Goal: Navigation & Orientation: Find specific page/section

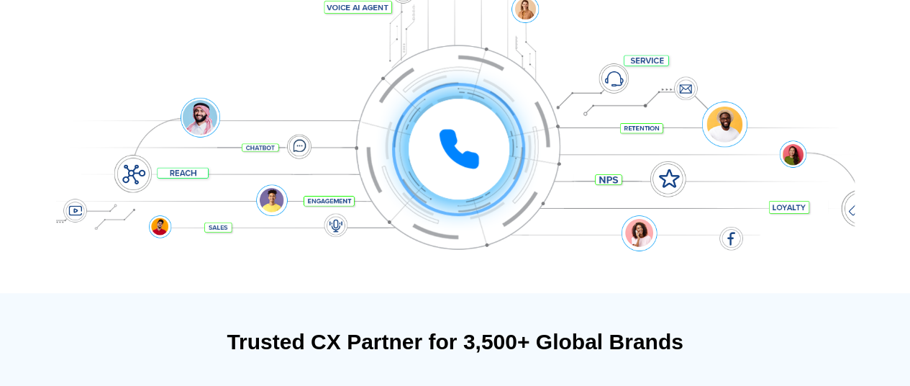
scroll to position [280, 0]
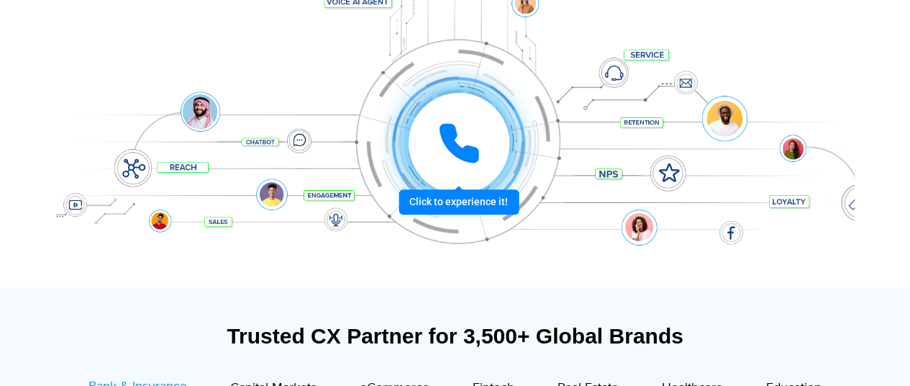
click at [455, 150] on icon at bounding box center [459, 143] width 36 height 36
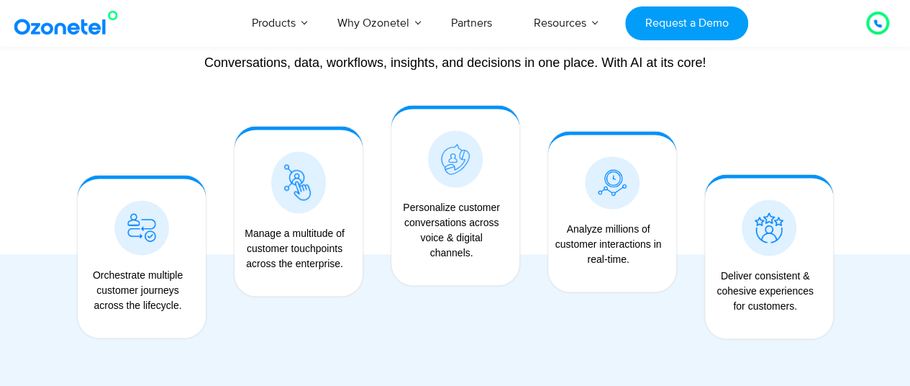
scroll to position [1159, 0]
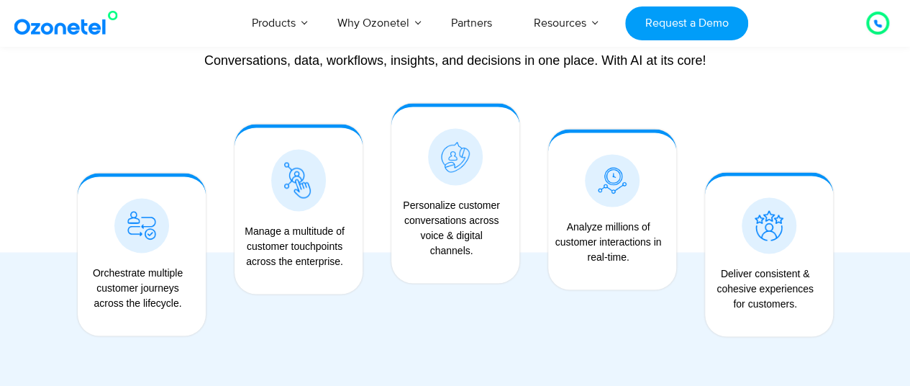
click at [880, 30] on div at bounding box center [877, 22] width 9 height 17
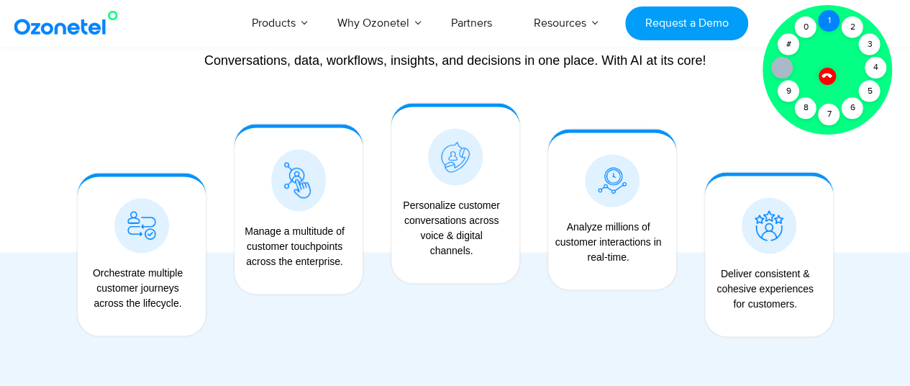
click at [826, 22] on div "1" at bounding box center [829, 21] width 22 height 22
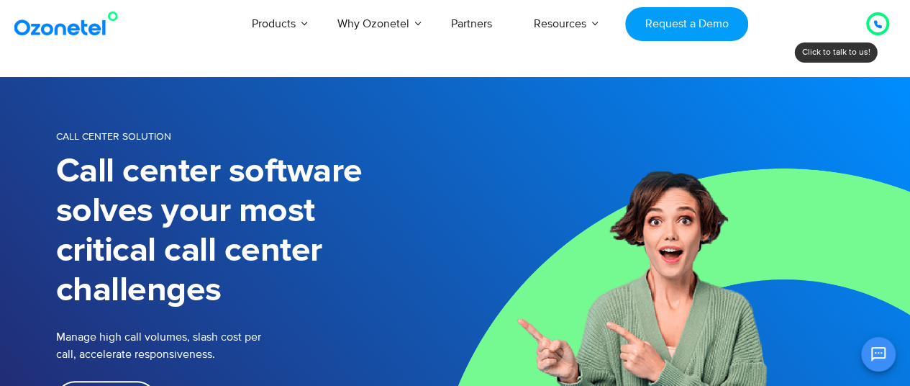
click at [876, 24] on icon at bounding box center [877, 24] width 7 height 7
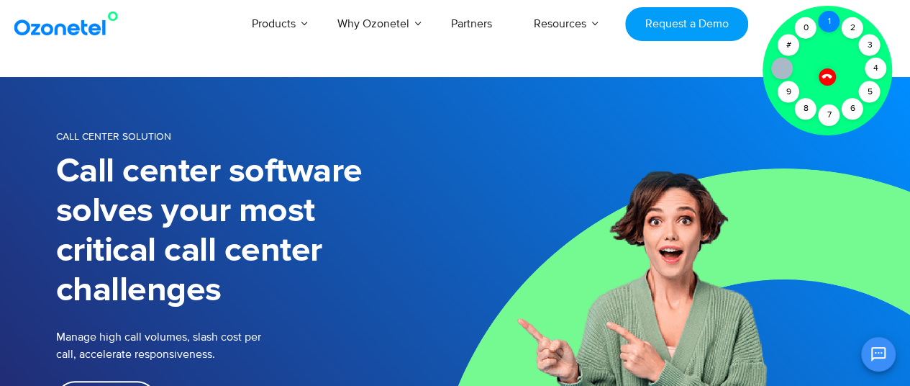
click at [827, 27] on div "1" at bounding box center [829, 22] width 22 height 22
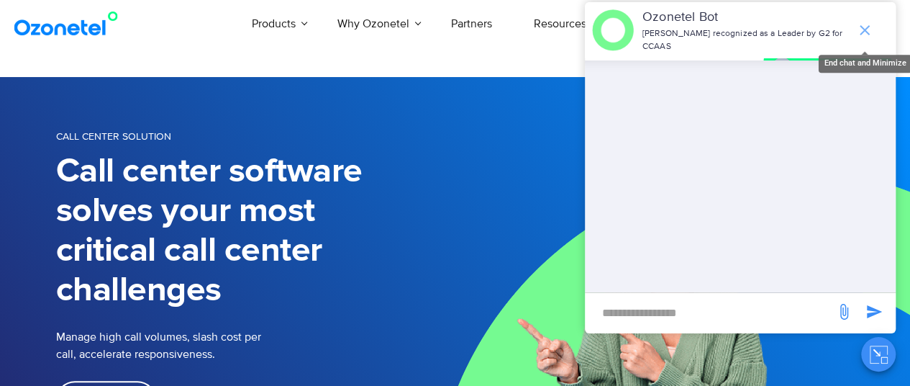
click at [864, 27] on icon "end chat or minimize" at bounding box center [864, 30] width 17 height 17
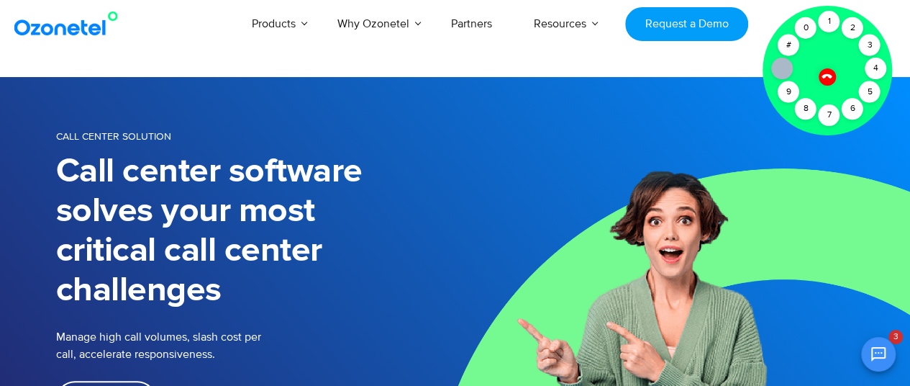
click at [816, 73] on div at bounding box center [826, 70] width 129 height 129
click at [829, 80] on div at bounding box center [827, 77] width 18 height 18
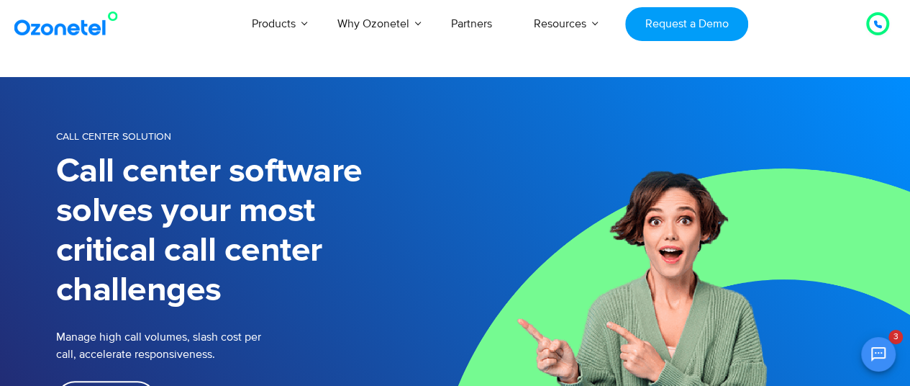
click at [88, 24] on img at bounding box center [69, 24] width 117 height 26
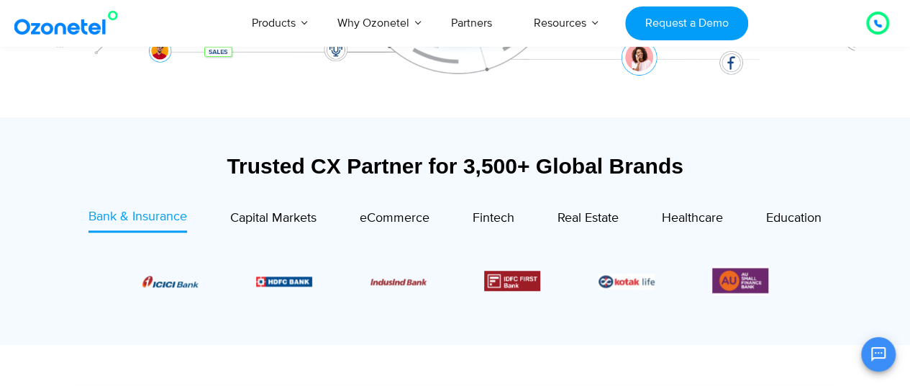
scroll to position [570, 0]
